Goal: Transaction & Acquisition: Purchase product/service

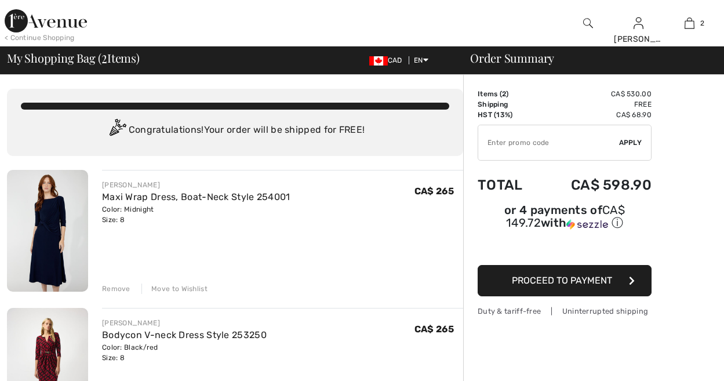
click at [20, 18] on img at bounding box center [46, 20] width 82 height 23
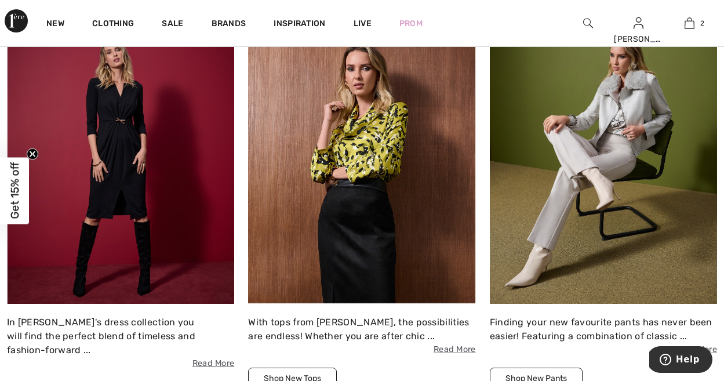
scroll to position [936, 0]
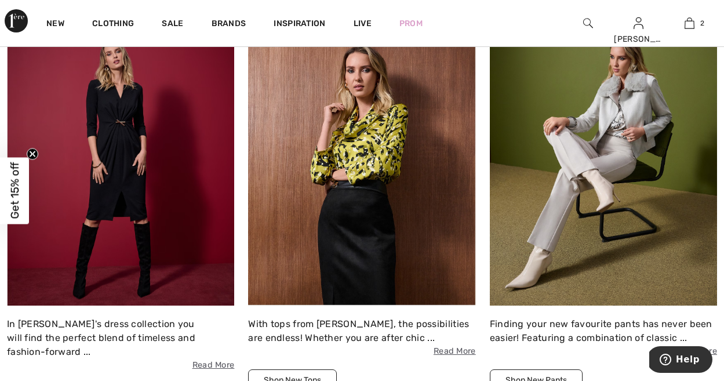
click at [177, 149] on img at bounding box center [120, 167] width 227 height 278
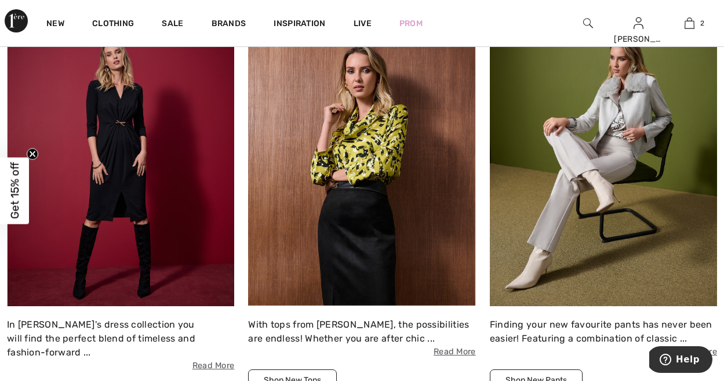
click at [126, 164] on img at bounding box center [120, 167] width 227 height 278
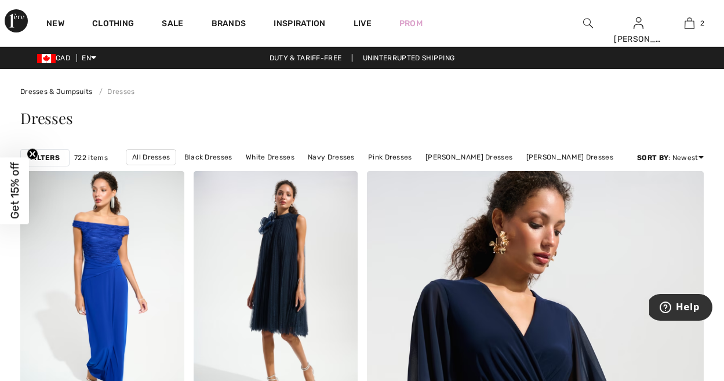
scroll to position [1, 0]
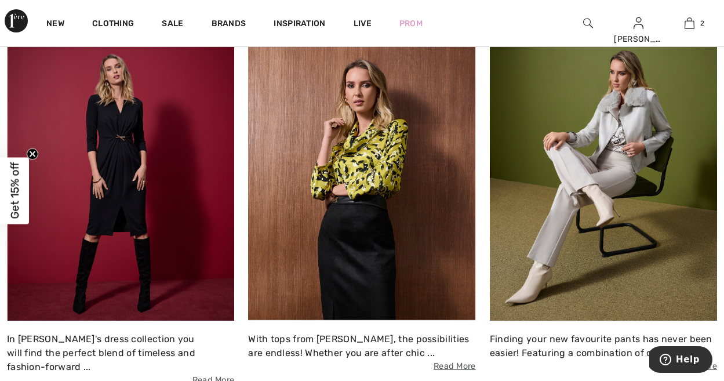
scroll to position [918, 0]
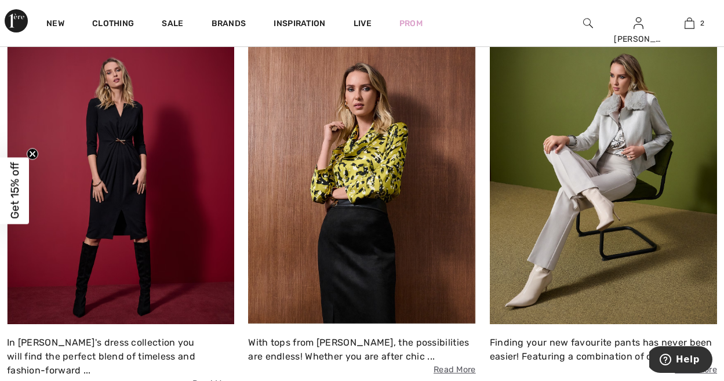
click at [135, 191] on img at bounding box center [120, 185] width 227 height 278
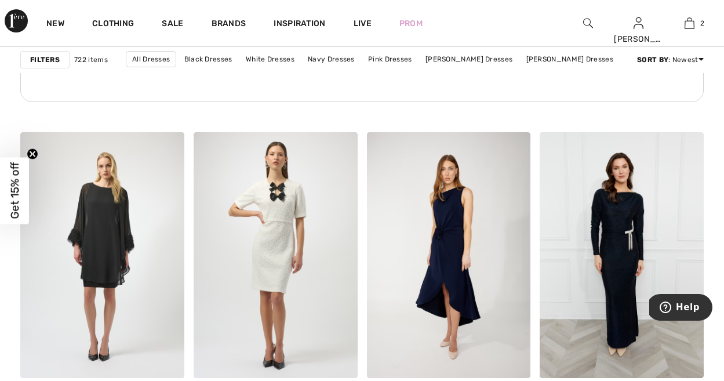
scroll to position [1012, 0]
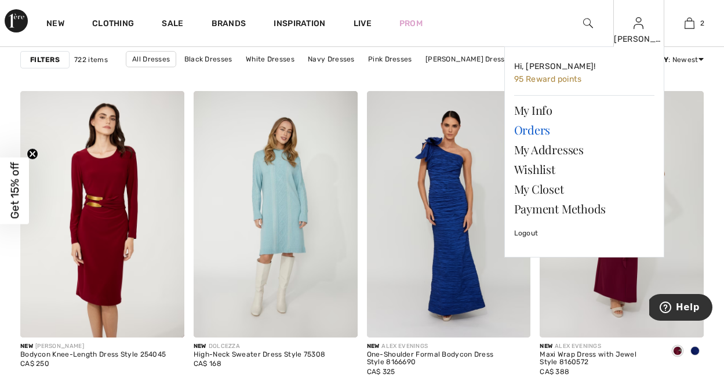
click at [535, 129] on link "Orders" at bounding box center [584, 130] width 140 height 20
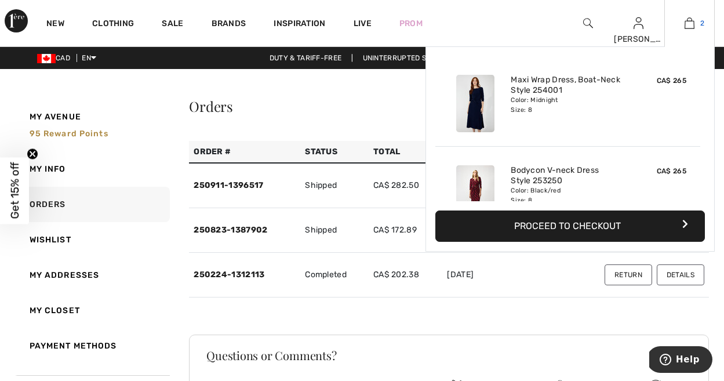
click at [685, 24] on img at bounding box center [689, 23] width 10 height 14
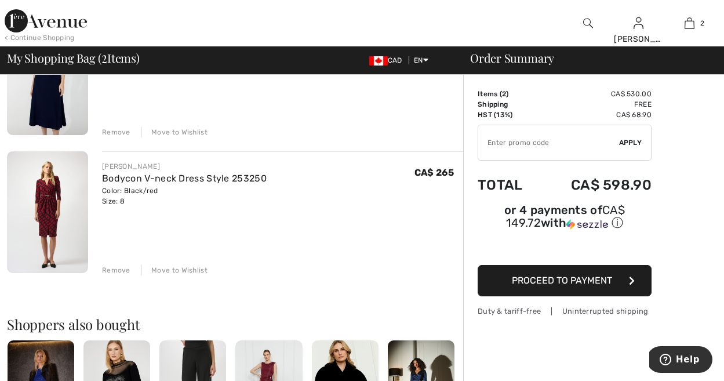
scroll to position [154, 0]
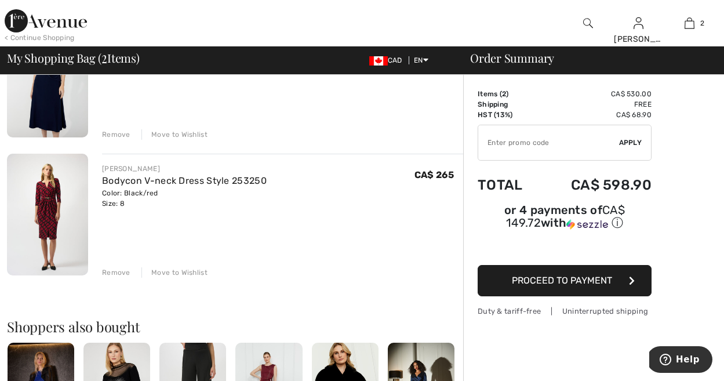
click at [36, 203] on img at bounding box center [47, 215] width 81 height 122
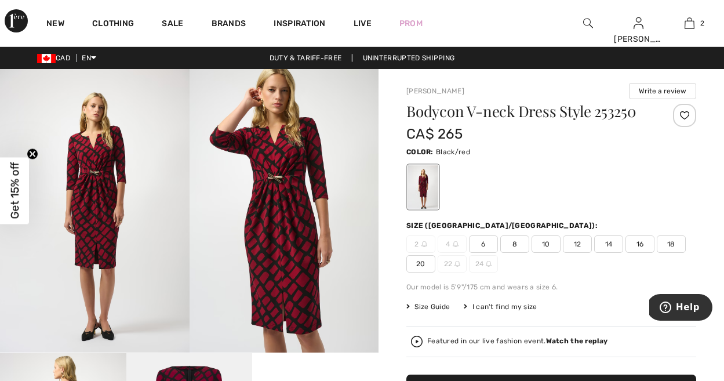
click at [516, 243] on span "8" at bounding box center [514, 243] width 29 height 17
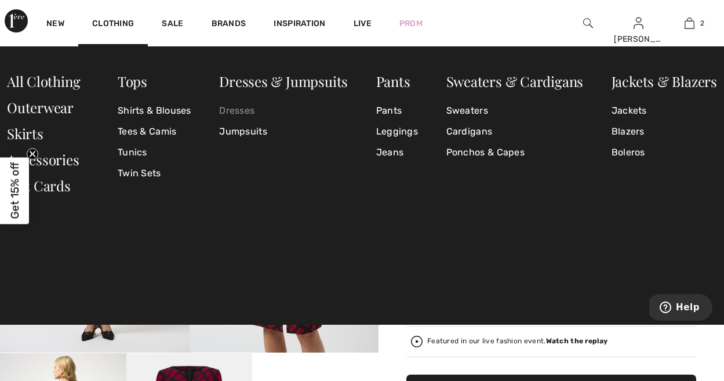
click at [242, 114] on link "Dresses" at bounding box center [283, 110] width 129 height 21
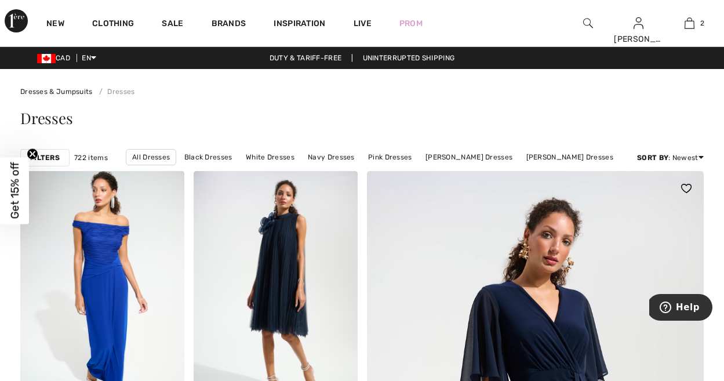
scroll to position [3, 0]
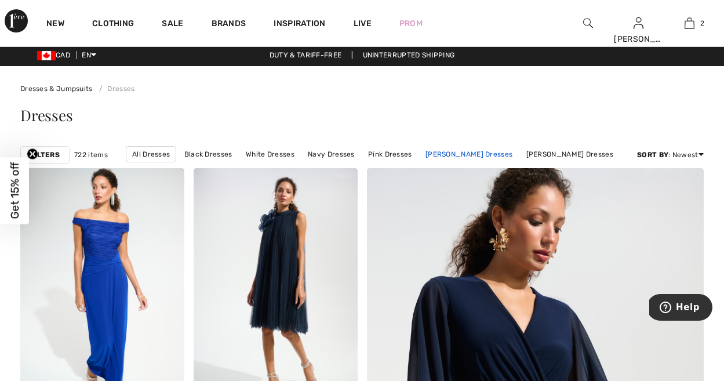
click at [489, 151] on link "[PERSON_NAME] Dresses" at bounding box center [468, 154] width 98 height 15
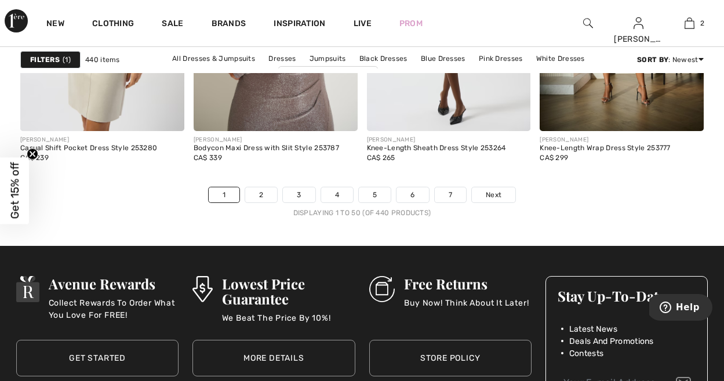
scroll to position [4721, 0]
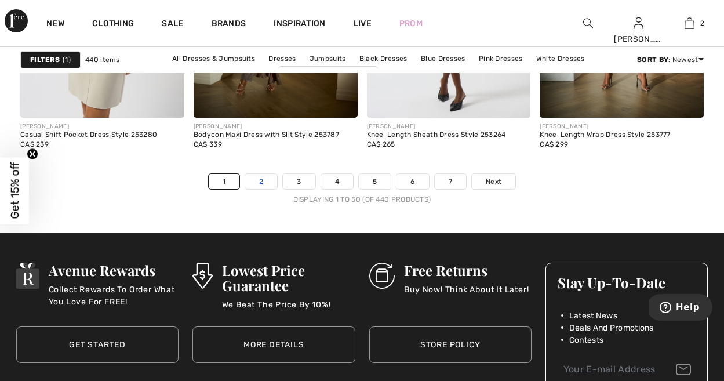
click at [258, 181] on link "2" at bounding box center [261, 181] width 32 height 15
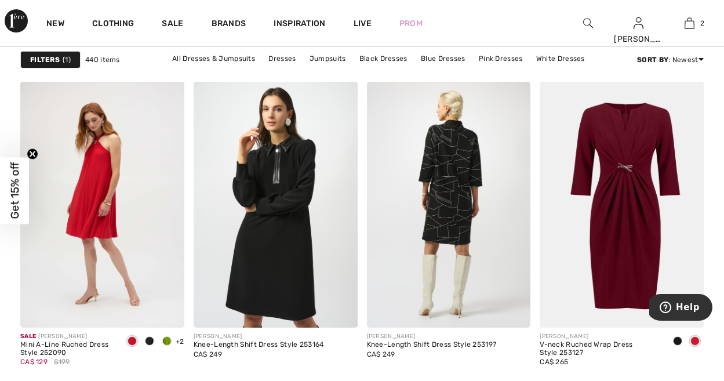
scroll to position [1449, 0]
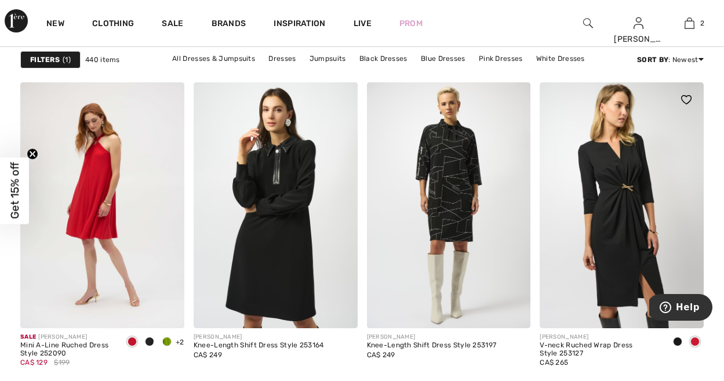
click at [620, 199] on img at bounding box center [621, 205] width 164 height 246
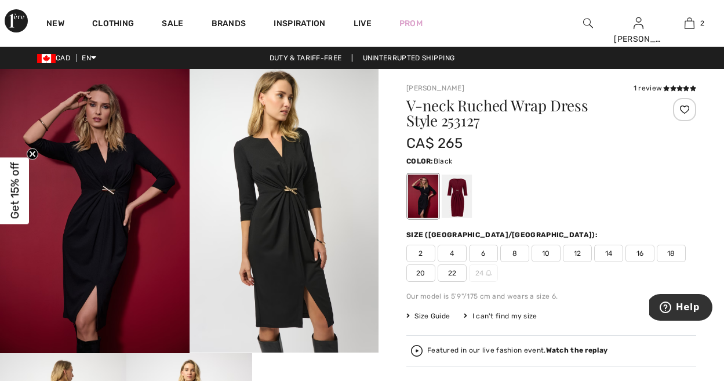
click at [125, 194] on img at bounding box center [94, 211] width 189 height 284
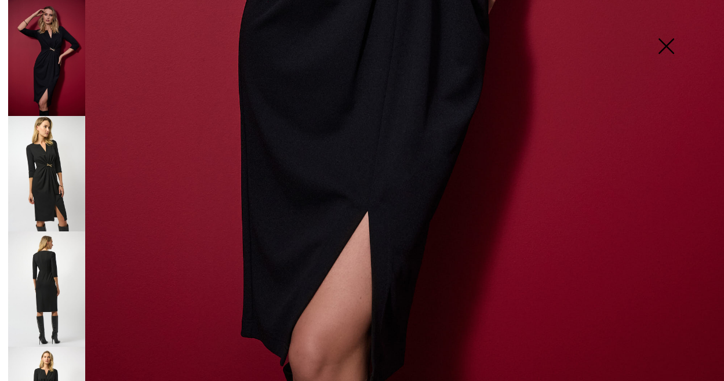
scroll to position [704, 0]
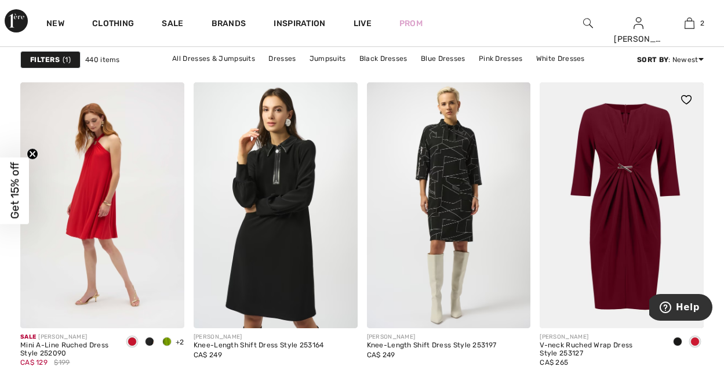
click at [699, 338] on span at bounding box center [694, 341] width 9 height 9
click at [656, 163] on img at bounding box center [621, 205] width 164 height 246
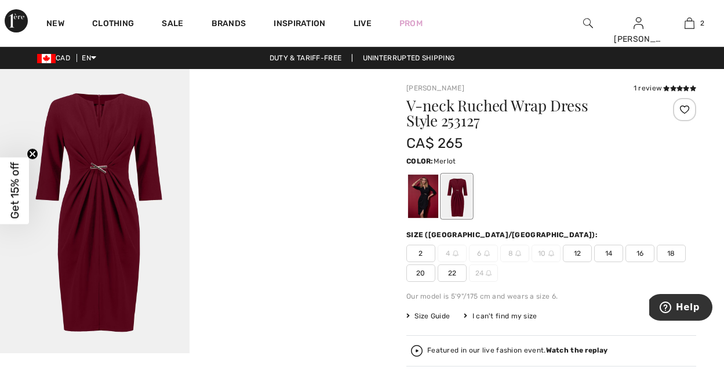
click at [101, 162] on img at bounding box center [94, 211] width 189 height 284
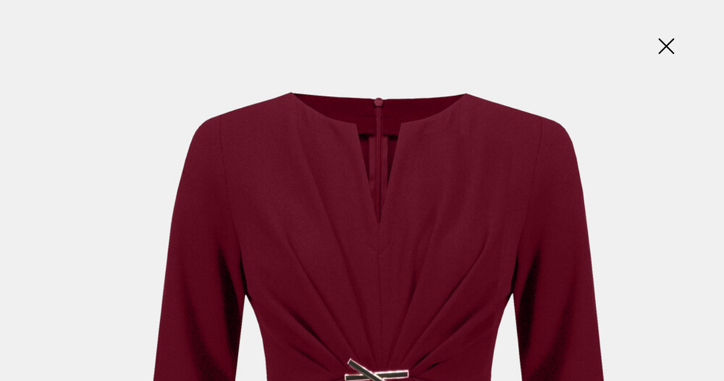
click at [663, 42] on img at bounding box center [666, 47] width 58 height 60
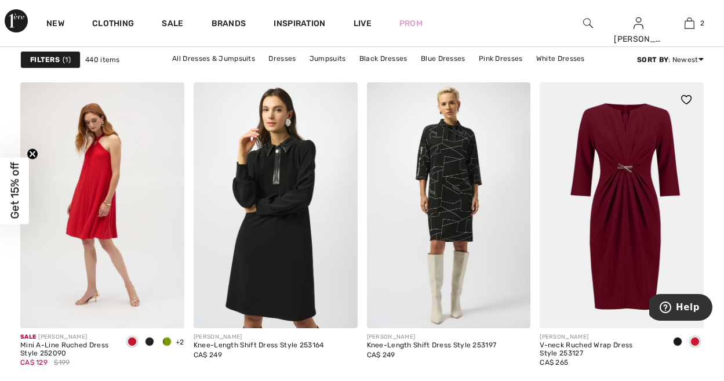
click at [676, 339] on span at bounding box center [677, 341] width 9 height 9
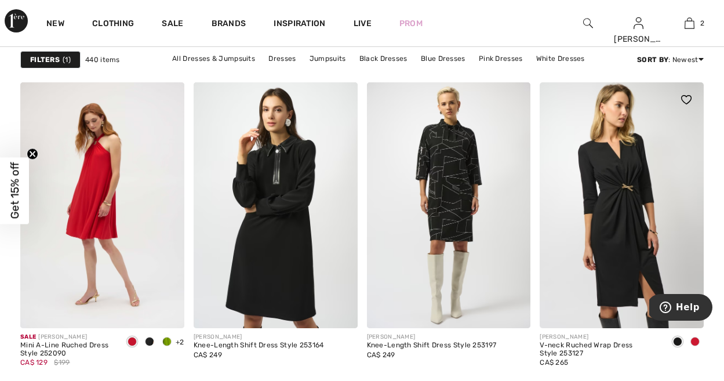
click at [604, 204] on img at bounding box center [621, 205] width 164 height 246
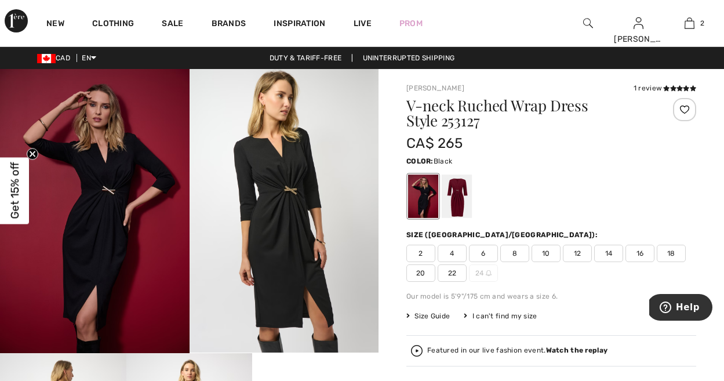
click at [122, 199] on img at bounding box center [94, 211] width 189 height 284
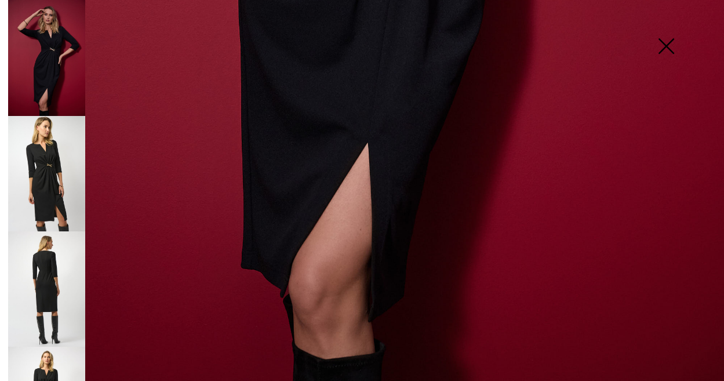
scroll to position [704, 0]
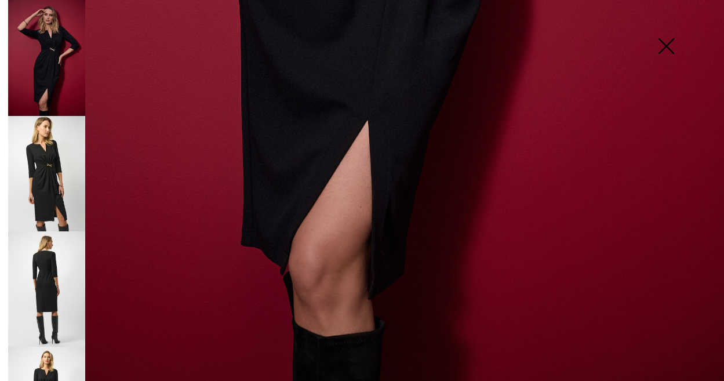
click at [34, 275] on img at bounding box center [46, 288] width 77 height 115
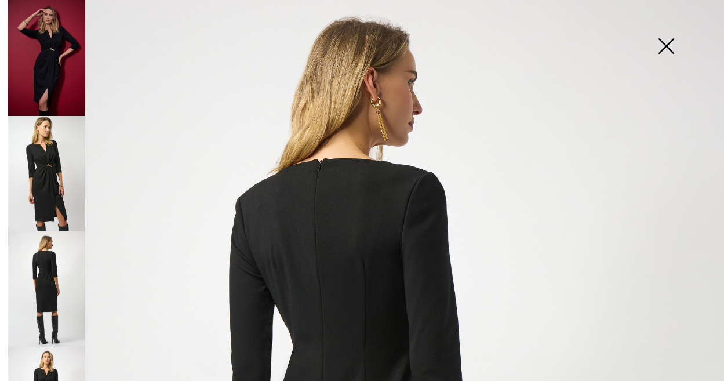
scroll to position [31, 0]
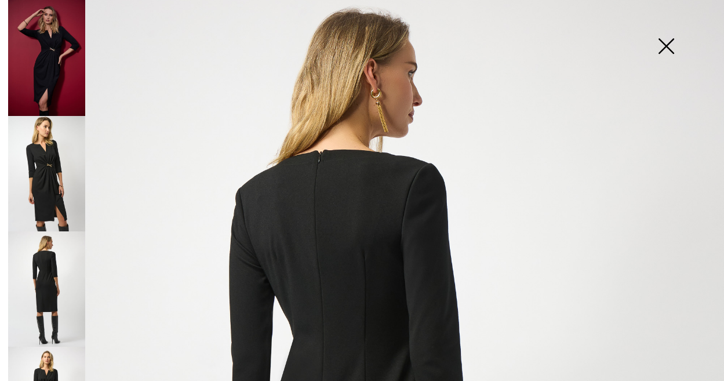
click at [59, 72] on img at bounding box center [46, 58] width 77 height 116
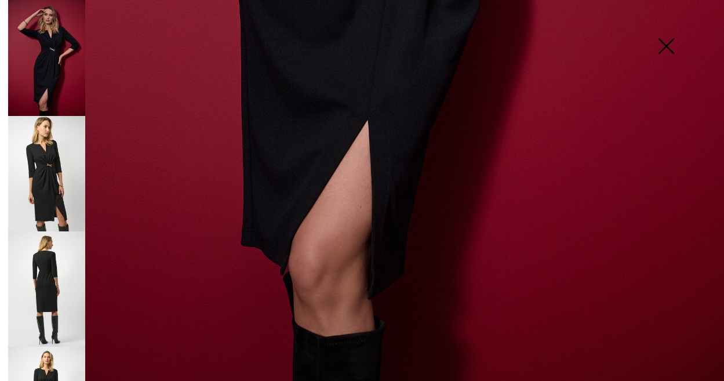
scroll to position [704, 0]
click at [39, 168] on img at bounding box center [46, 173] width 77 height 115
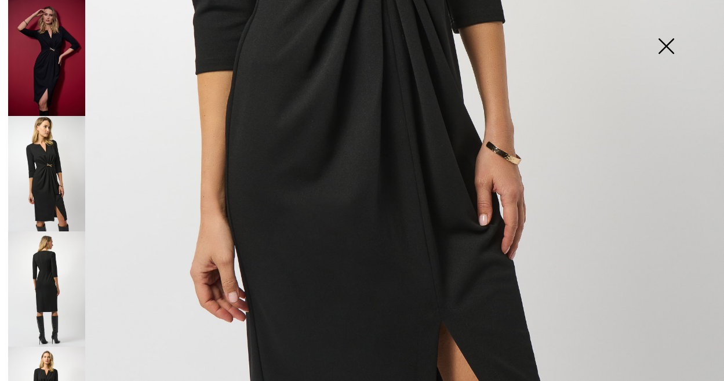
scroll to position [703, 0]
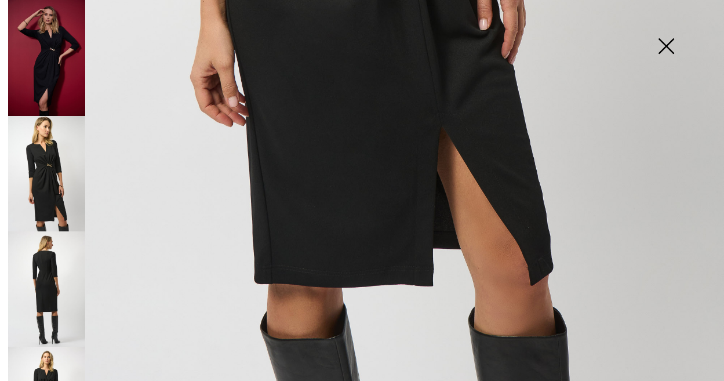
click at [42, 244] on img at bounding box center [46, 288] width 77 height 115
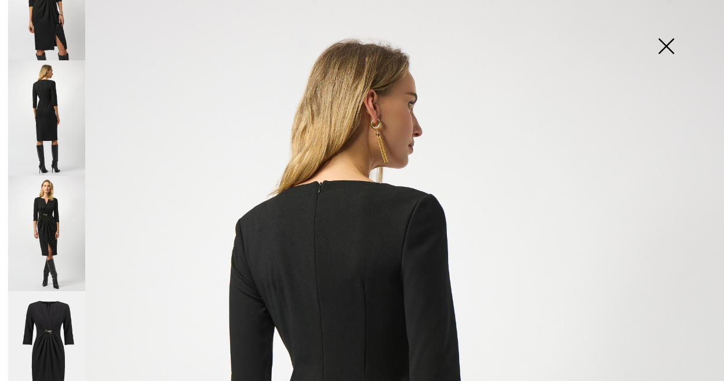
scroll to position [175, 0]
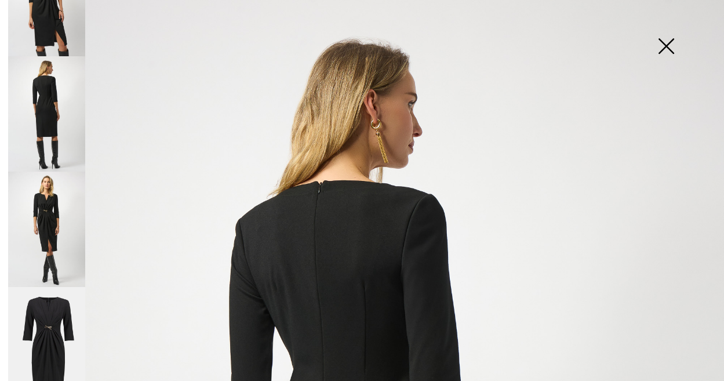
click at [52, 232] on img at bounding box center [46, 228] width 77 height 115
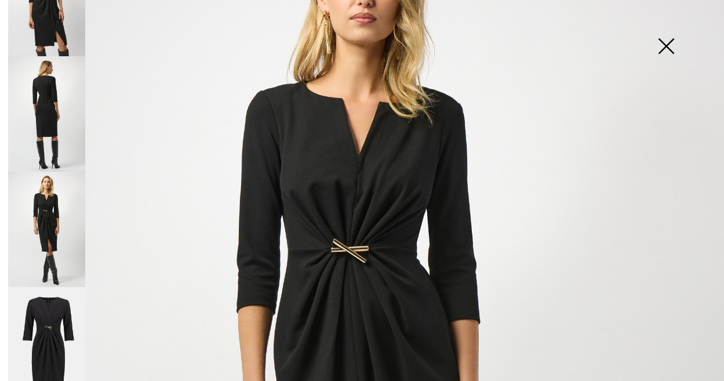
scroll to position [118, 0]
click at [667, 41] on img at bounding box center [666, 47] width 58 height 60
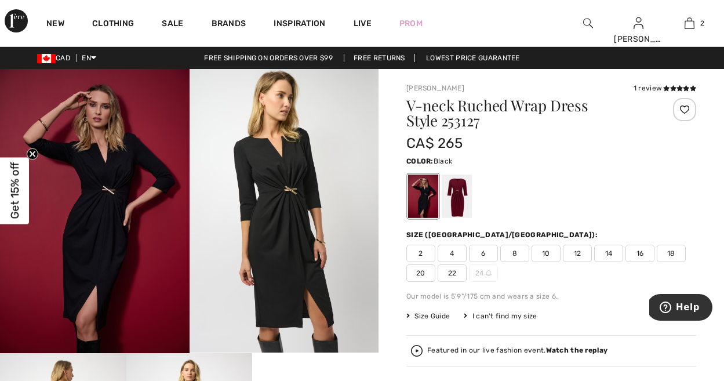
click at [517, 250] on span "8" at bounding box center [514, 252] width 29 height 17
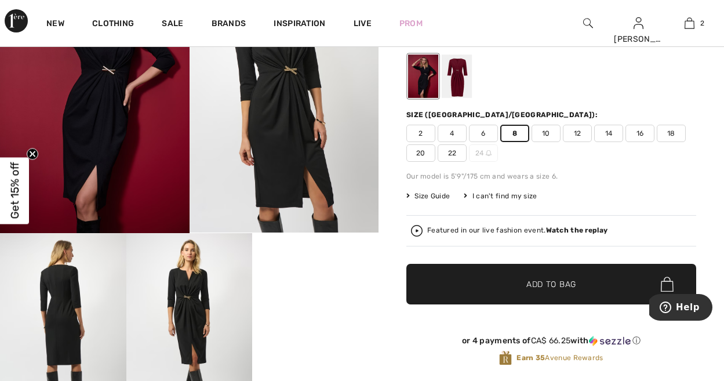
scroll to position [122, 0]
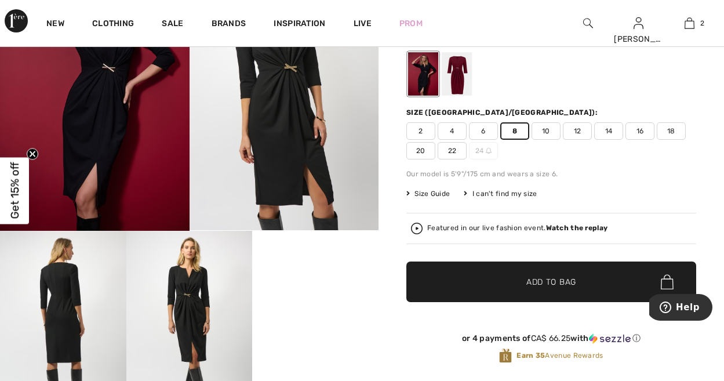
click at [534, 285] on span "Add to Bag" at bounding box center [551, 282] width 50 height 12
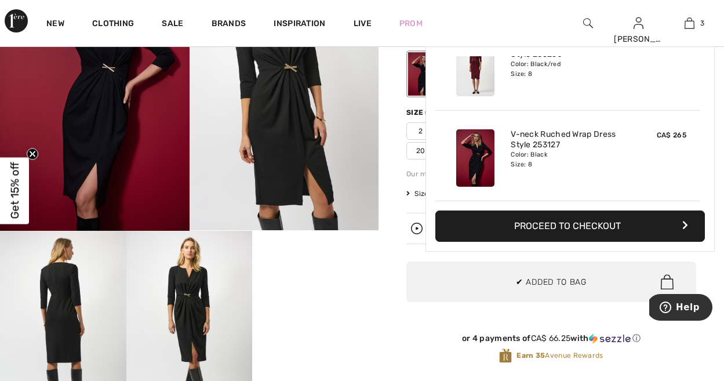
scroll to position [0, 0]
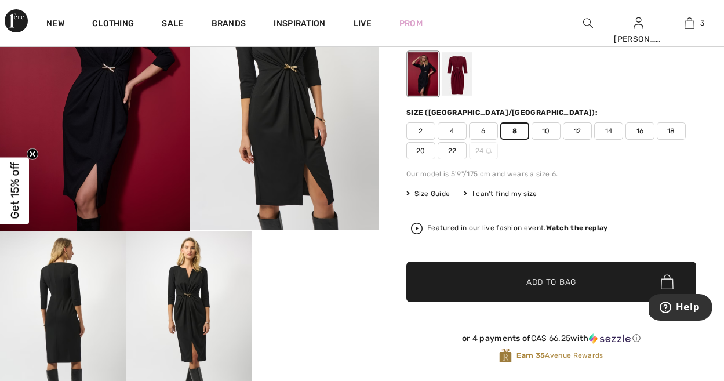
click at [575, 226] on strong "Watch the replay" at bounding box center [577, 228] width 62 height 8
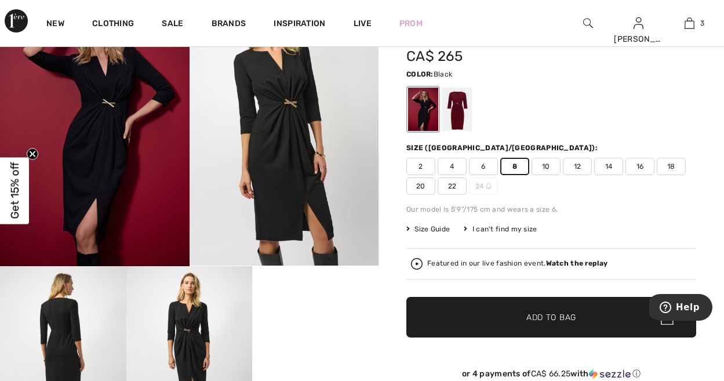
scroll to position [90, 0]
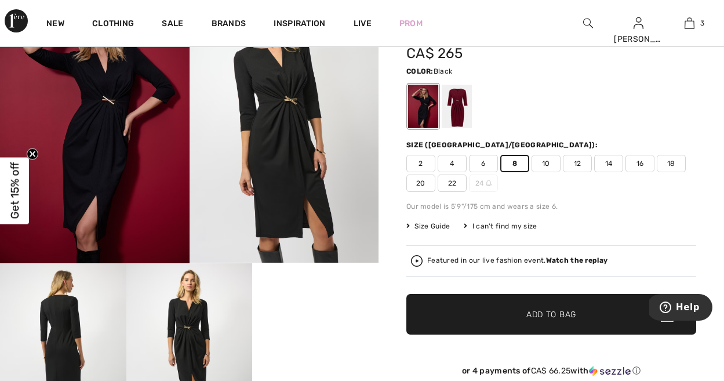
click at [577, 259] on strong "Watch the replay" at bounding box center [577, 260] width 62 height 8
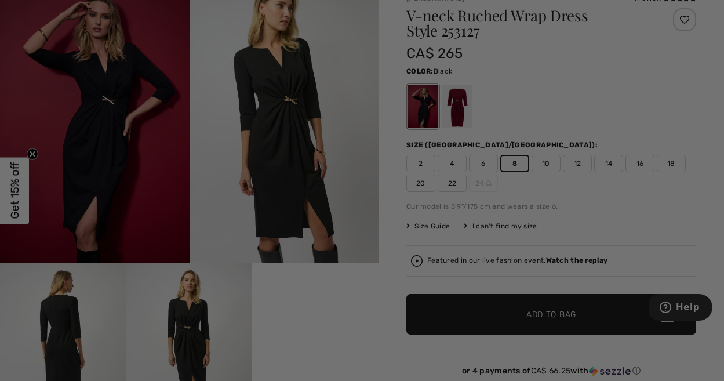
scroll to position [0, 0]
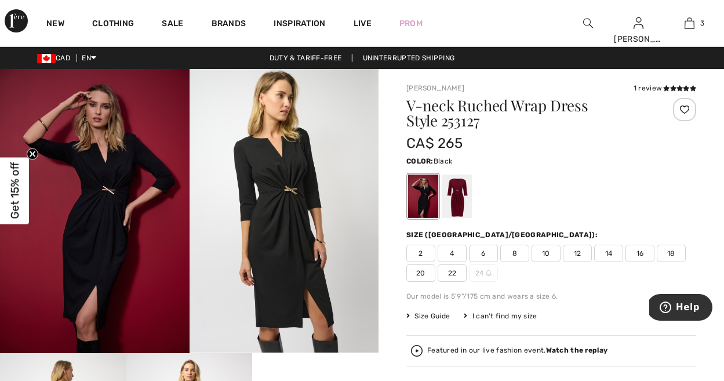
click at [106, 200] on img at bounding box center [94, 211] width 189 height 284
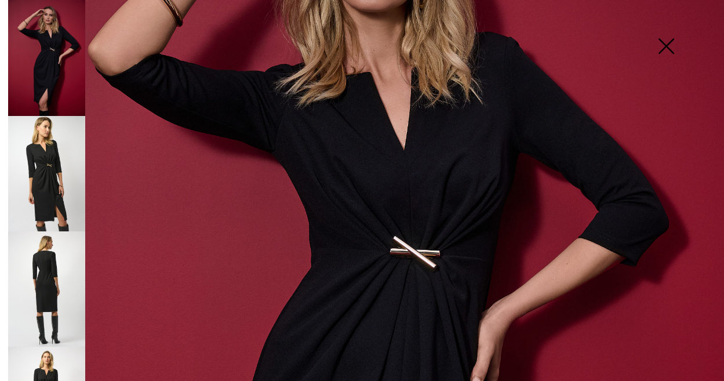
scroll to position [240, 0]
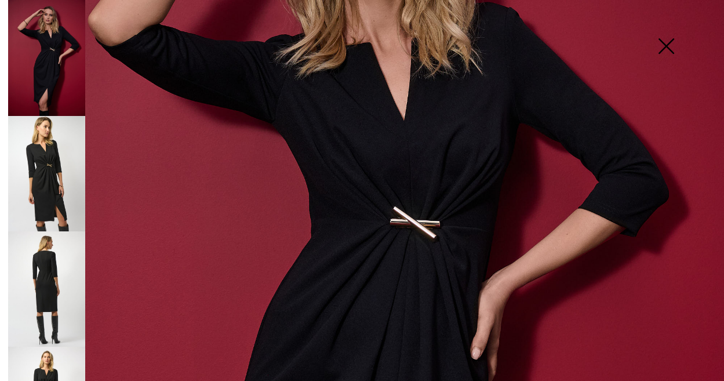
click at [53, 171] on img at bounding box center [46, 173] width 77 height 115
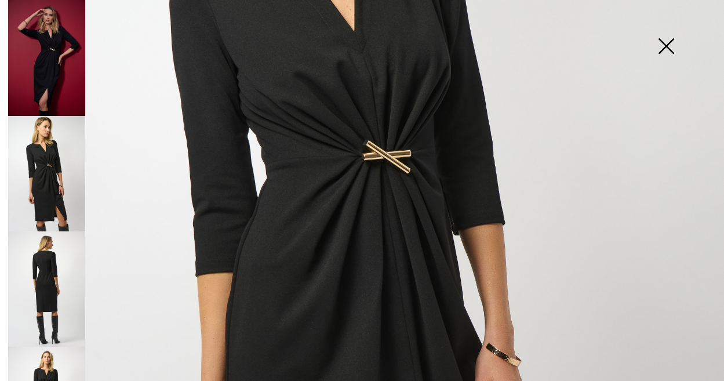
scroll to position [308, 0]
click at [51, 277] on img at bounding box center [46, 288] width 77 height 115
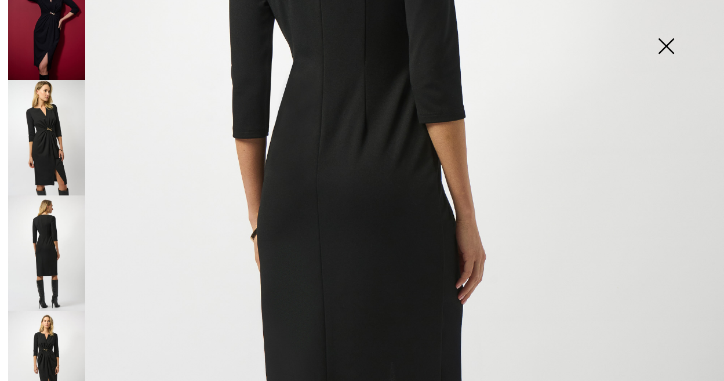
scroll to position [46, 0]
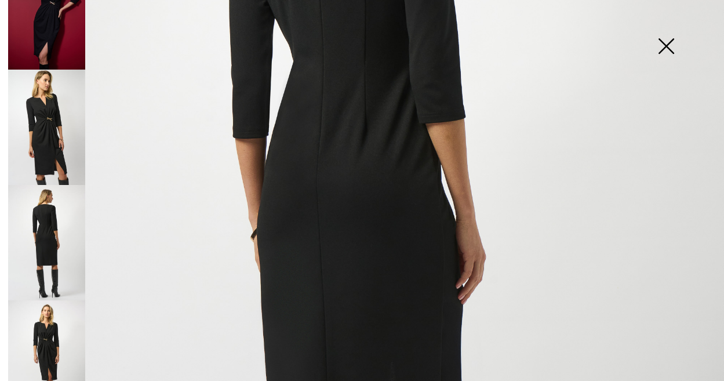
click at [46, 323] on img at bounding box center [46, 357] width 77 height 115
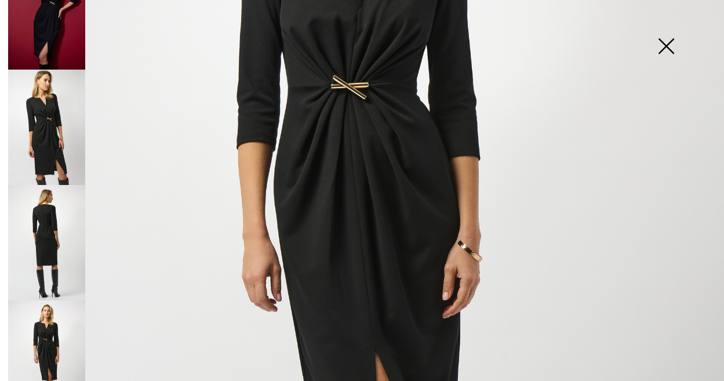
scroll to position [0, 0]
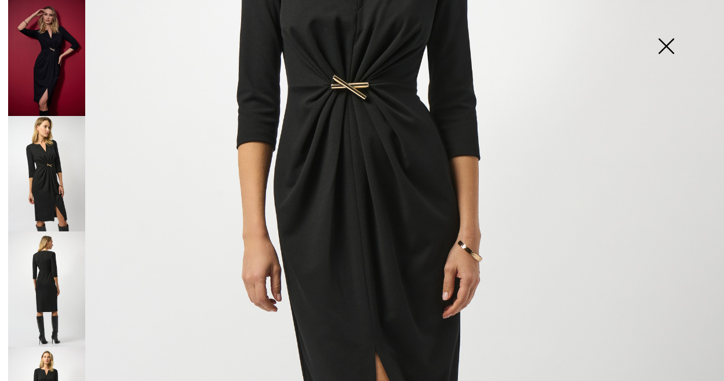
click at [52, 66] on img at bounding box center [46, 58] width 77 height 116
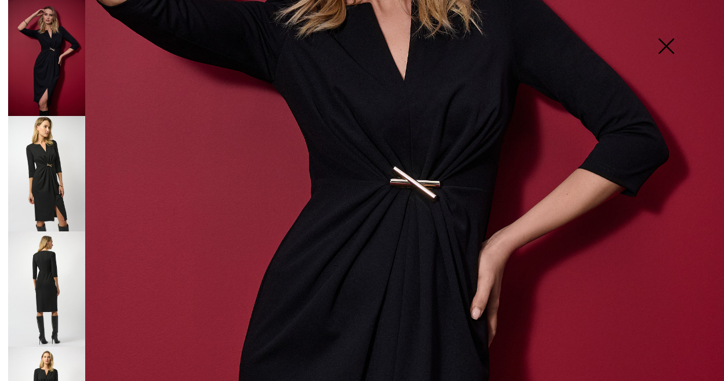
click at [45, 169] on img at bounding box center [46, 173] width 77 height 115
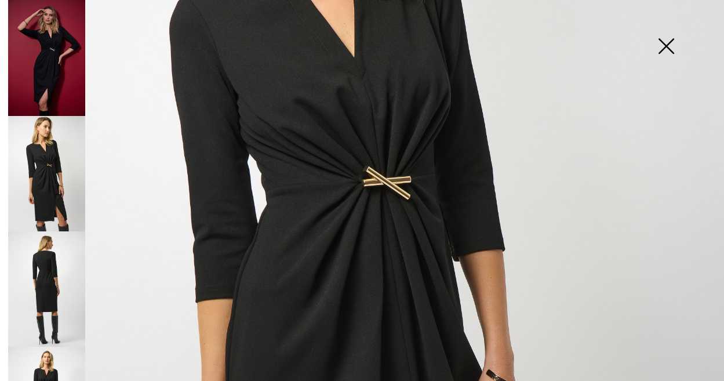
click at [662, 40] on img at bounding box center [666, 47] width 58 height 60
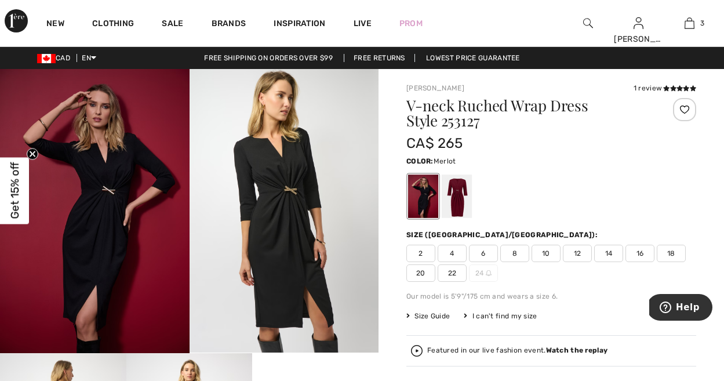
click at [459, 188] on div at bounding box center [456, 195] width 30 height 43
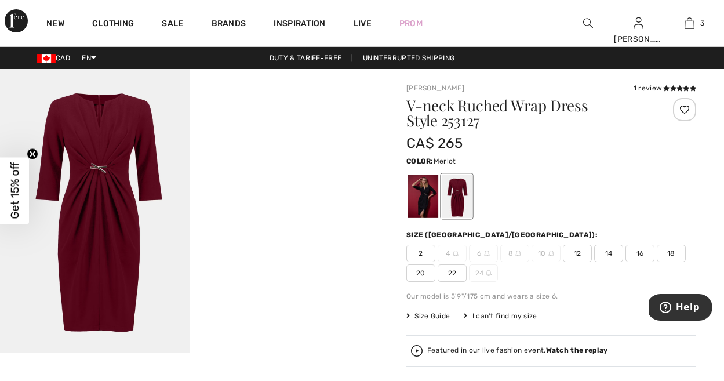
click at [336, 163] on video "Your browser does not support the video tag." at bounding box center [283, 116] width 189 height 94
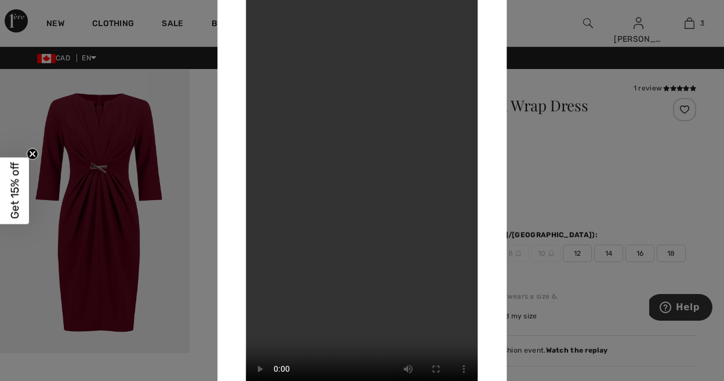
click at [596, 170] on div at bounding box center [362, 190] width 724 height 381
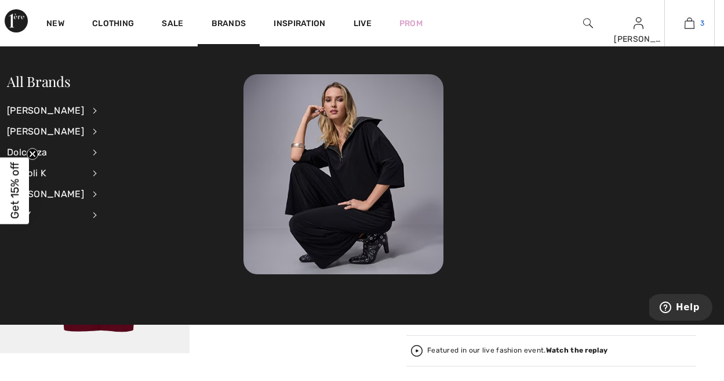
click at [689, 20] on img at bounding box center [689, 23] width 10 height 14
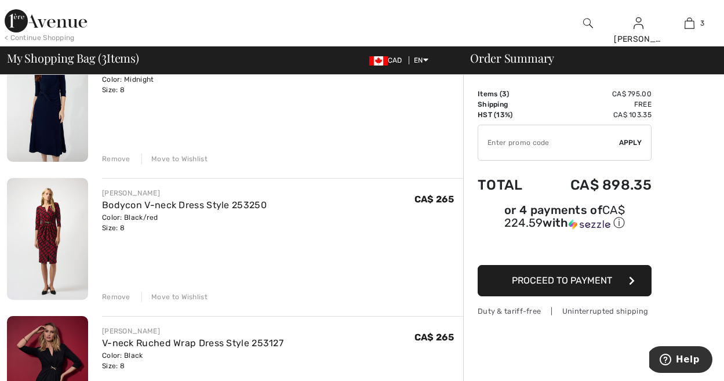
scroll to position [133, 0]
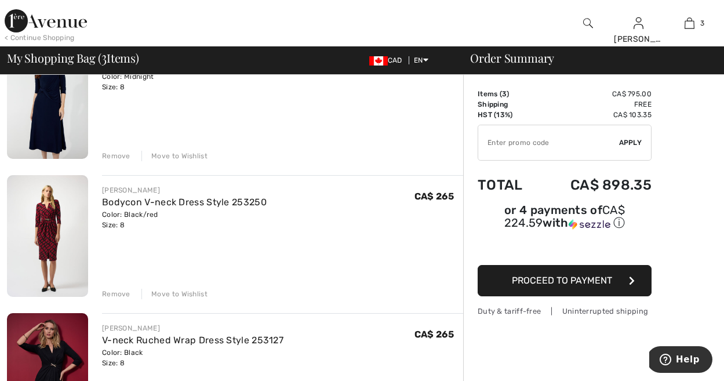
click at [39, 231] on img at bounding box center [47, 236] width 81 height 122
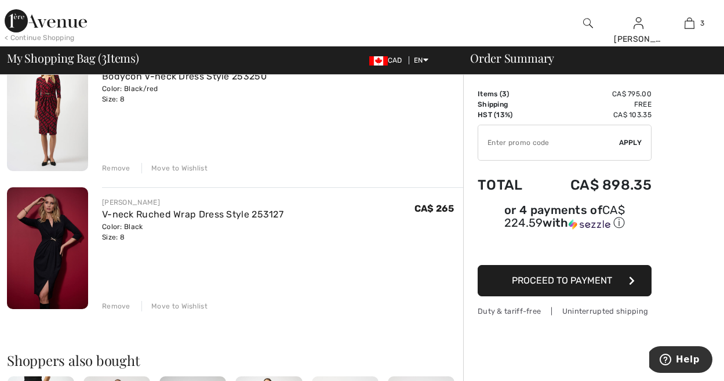
scroll to position [257, 0]
click at [114, 167] on div "Remove" at bounding box center [116, 169] width 28 height 10
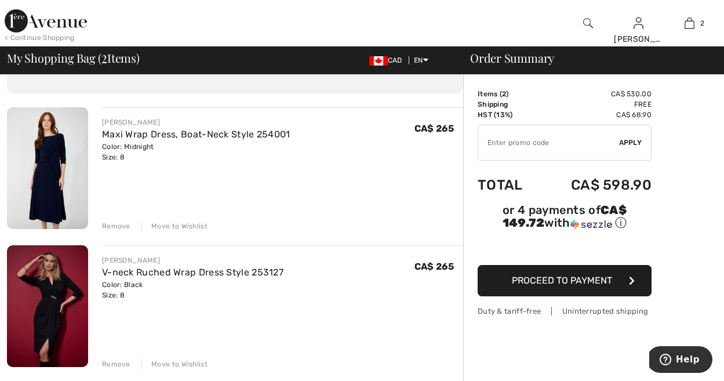
scroll to position [74, 0]
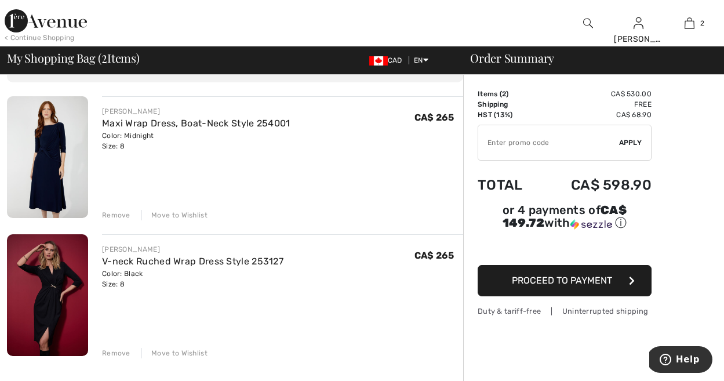
click at [52, 145] on img at bounding box center [47, 157] width 81 height 122
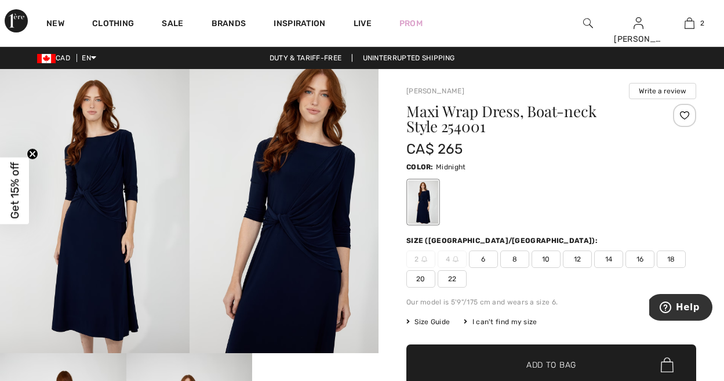
click at [127, 222] on img at bounding box center [94, 211] width 189 height 284
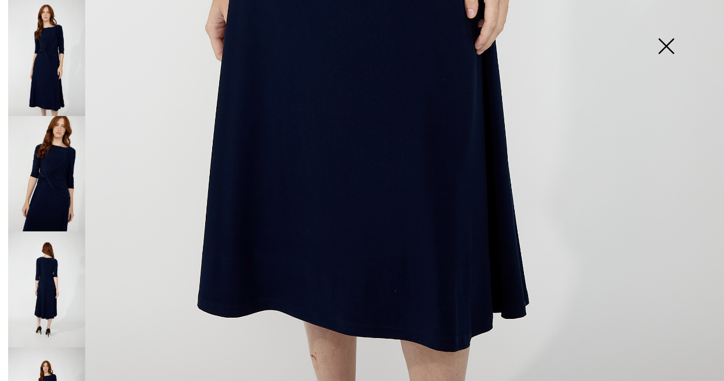
scroll to position [705, 0]
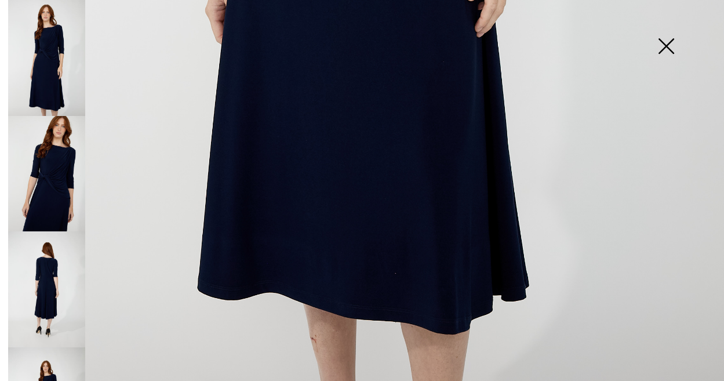
click at [35, 171] on img at bounding box center [46, 174] width 77 height 116
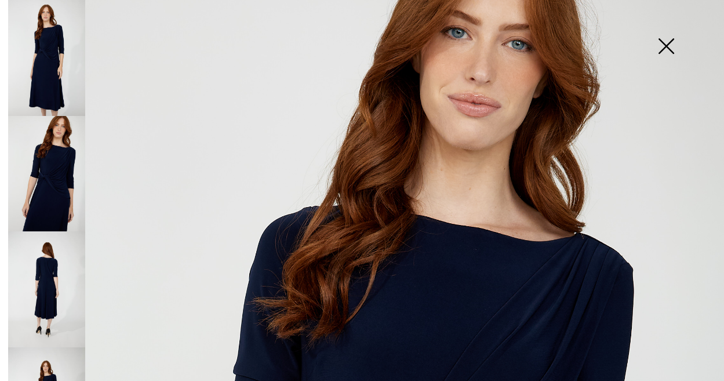
scroll to position [79, 0]
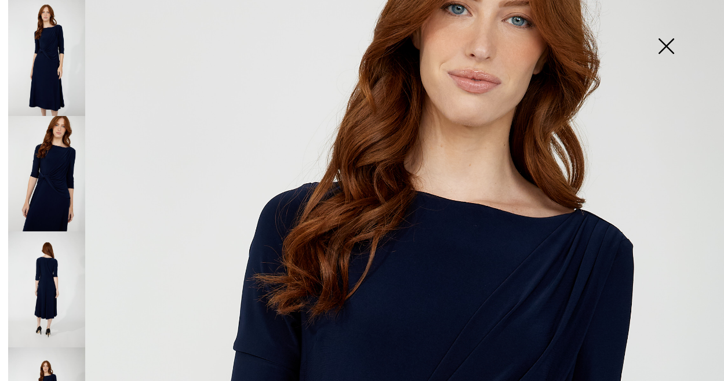
click at [666, 43] on img at bounding box center [666, 47] width 58 height 60
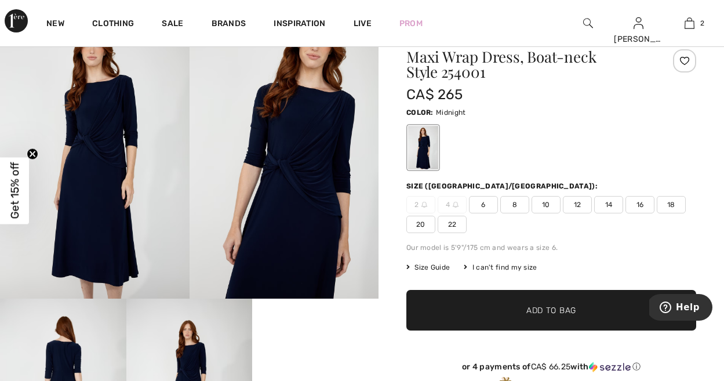
scroll to position [25, 0]
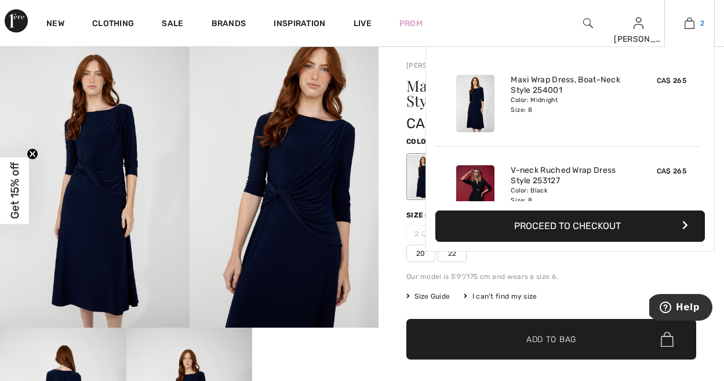
click at [688, 22] on img at bounding box center [689, 23] width 10 height 14
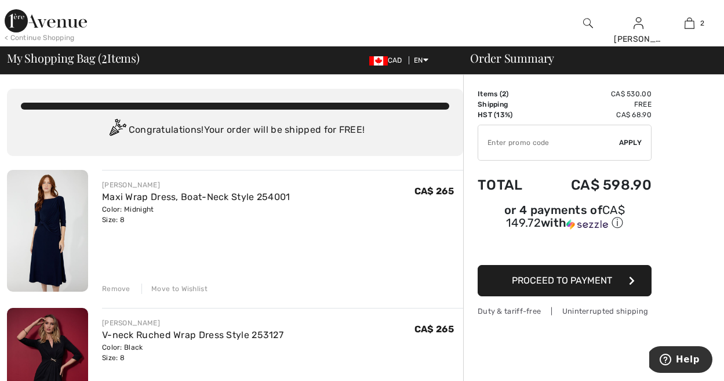
click at [114, 288] on div "Remove" at bounding box center [116, 288] width 28 height 10
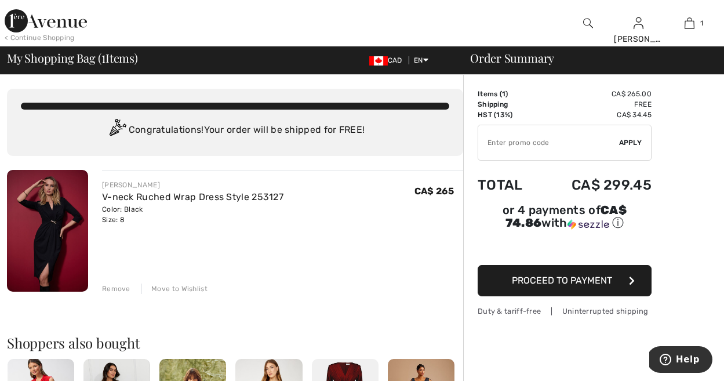
click at [60, 236] on img at bounding box center [47, 231] width 81 height 122
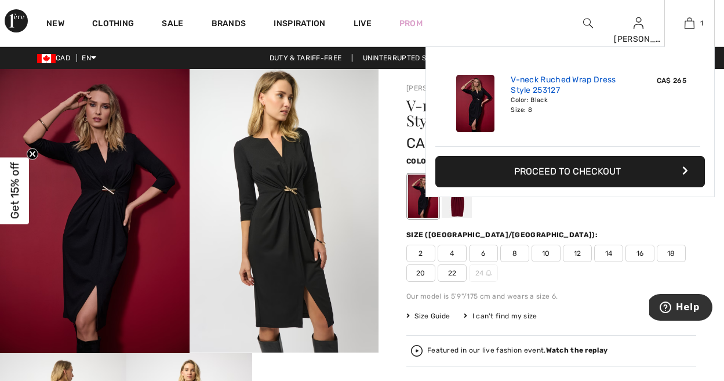
click at [603, 93] on link "V-neck Ruched Wrap Dress Style 253127" at bounding box center [567, 85] width 114 height 21
